Goal: Task Accomplishment & Management: Use online tool/utility

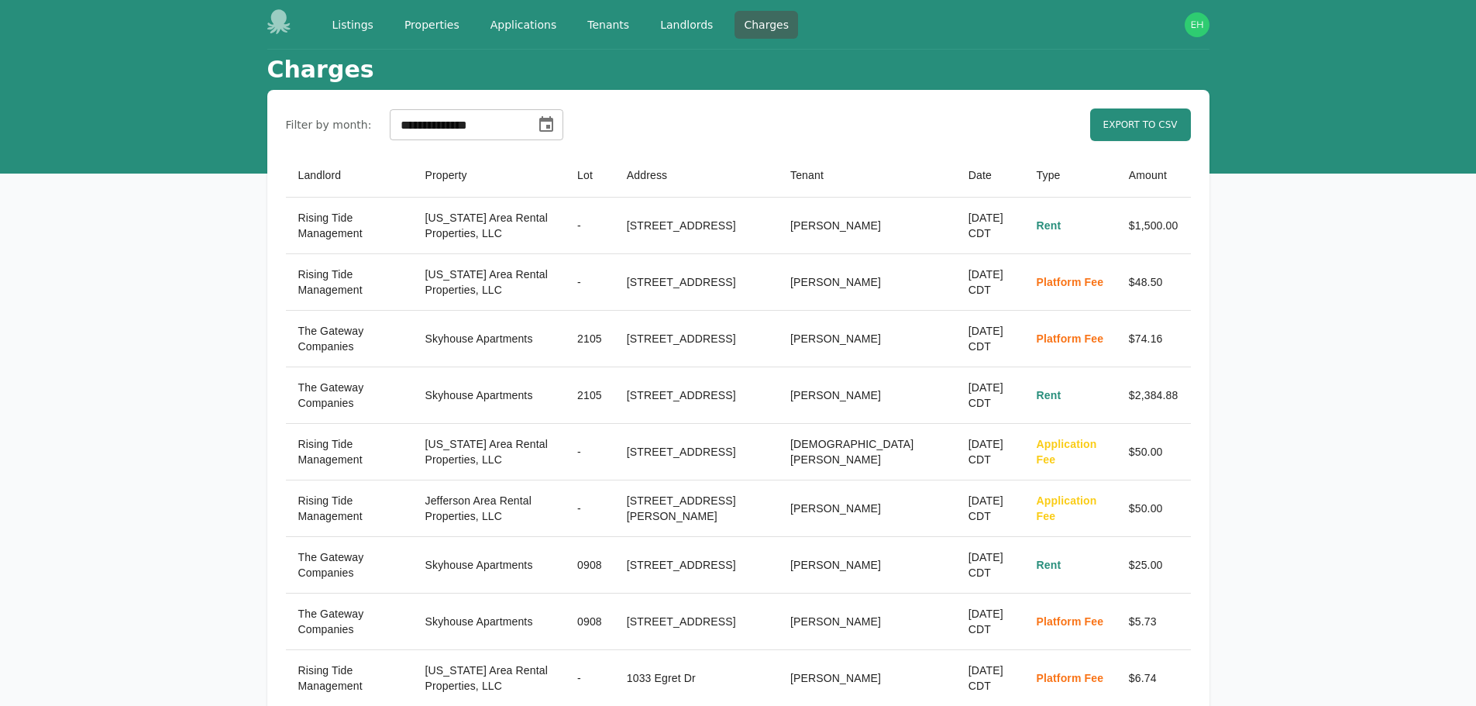
select select "**"
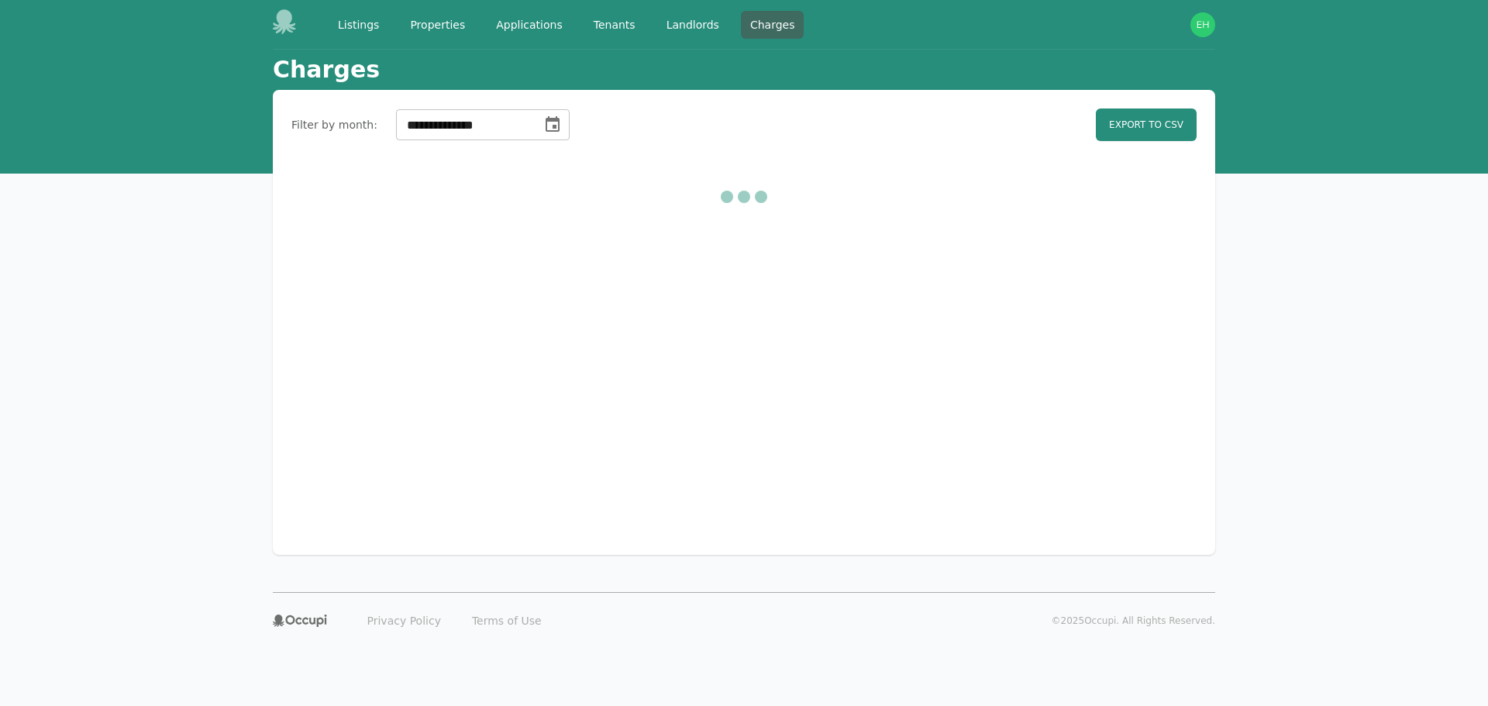
select select "**"
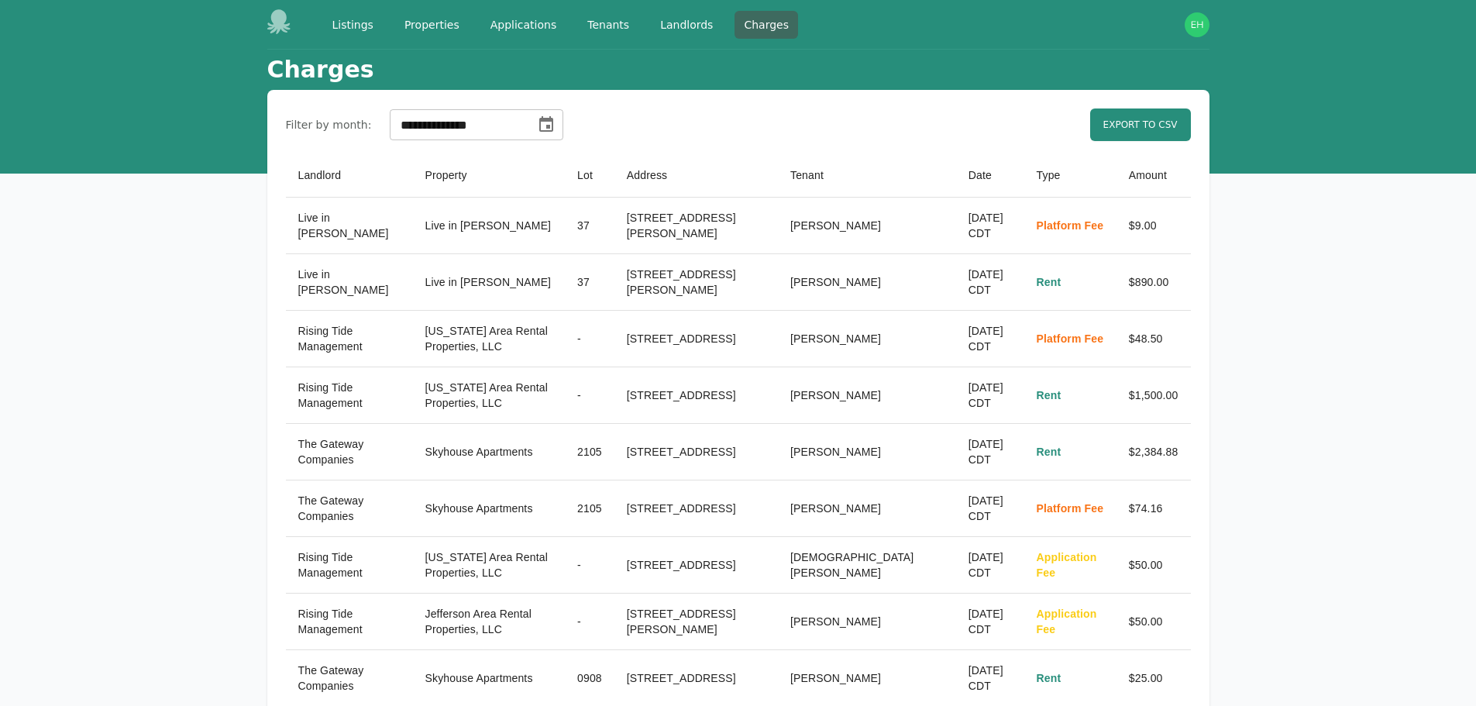
click at [869, 85] on header "Charges" at bounding box center [738, 70] width 942 height 40
click at [1142, 137] on link "Export to CSV" at bounding box center [1140, 124] width 101 height 33
